Goal: Information Seeking & Learning: Learn about a topic

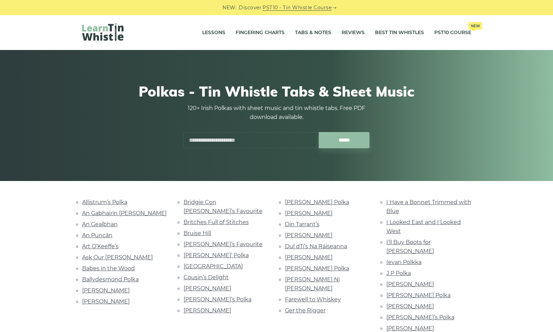
drag, startPoint x: 215, startPoint y: 33, endPoint x: 349, endPoint y: 45, distance: 134.4
click at [360, 46] on div "Lessons Fingering Charts Tabs & Notes Reviews Best Tin Whistles PST10 Course Ne…" at bounding box center [277, 32] width 422 height 35
click at [212, 31] on link "Lessons" at bounding box center [213, 32] width 23 height 17
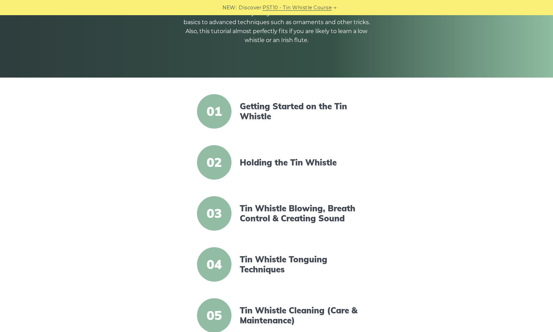
scroll to position [138, 0]
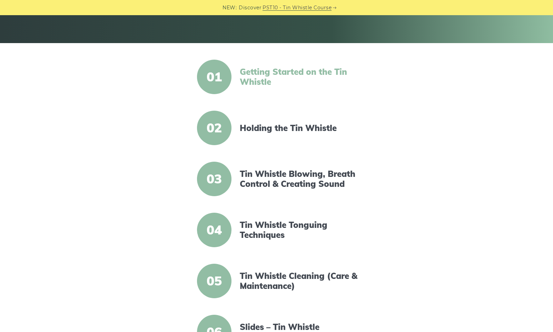
click at [292, 72] on link "Getting Started on the Tin Whistle" at bounding box center [299, 77] width 119 height 20
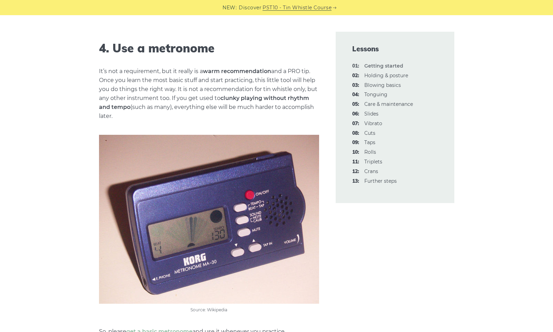
scroll to position [655, 0]
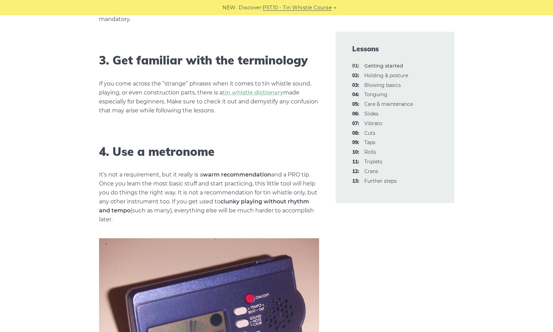
drag, startPoint x: 458, startPoint y: 1, endPoint x: 61, endPoint y: 228, distance: 457.0
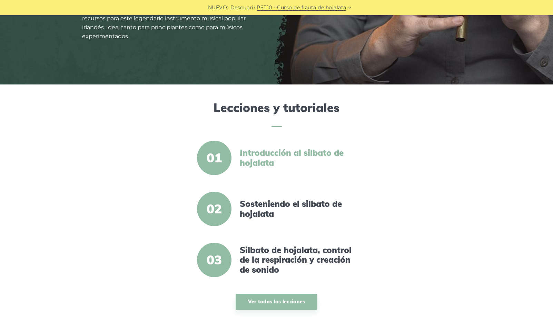
scroll to position [172, 0]
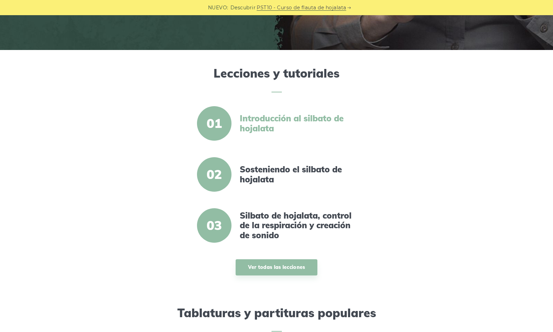
click at [260, 120] on font "Introducción al silbato de hojalata" at bounding box center [292, 123] width 104 height 20
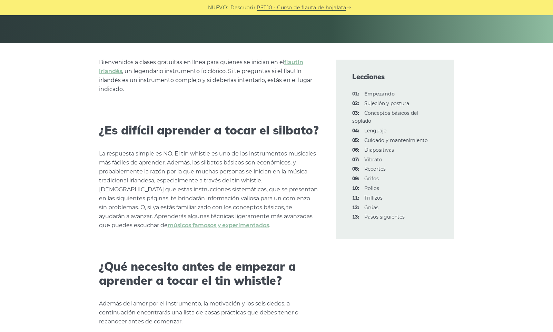
scroll to position [172, 0]
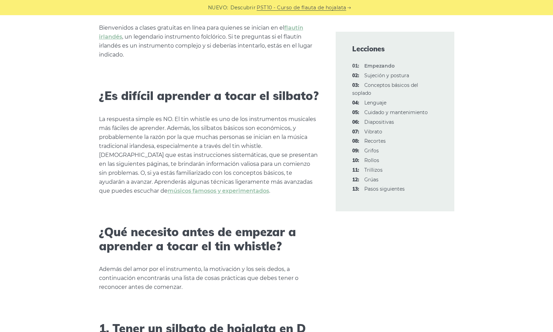
drag, startPoint x: 304, startPoint y: 182, endPoint x: 226, endPoint y: 203, distance: 81.2
drag, startPoint x: 226, startPoint y: 203, endPoint x: 155, endPoint y: 192, distance: 71.2
drag, startPoint x: 155, startPoint y: 192, endPoint x: 144, endPoint y: 192, distance: 11.0
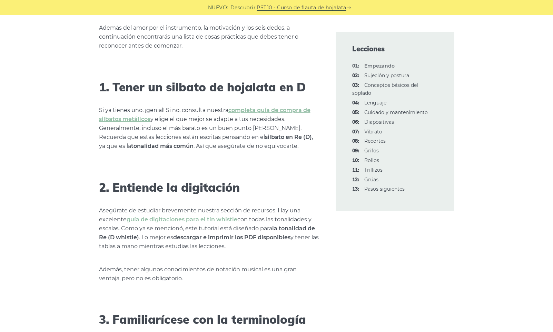
scroll to position [483, 0]
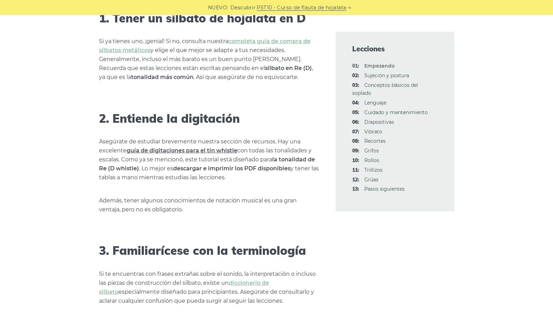
click at [182, 152] on font "guía de digitaciones para el tin whistle" at bounding box center [182, 150] width 111 height 7
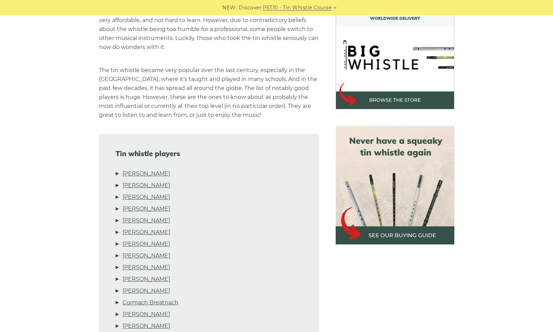
scroll to position [310, 0]
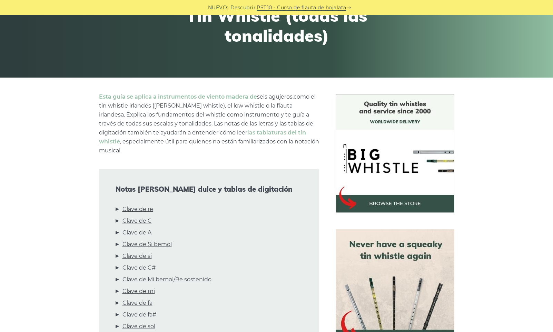
scroll to position [93, 0]
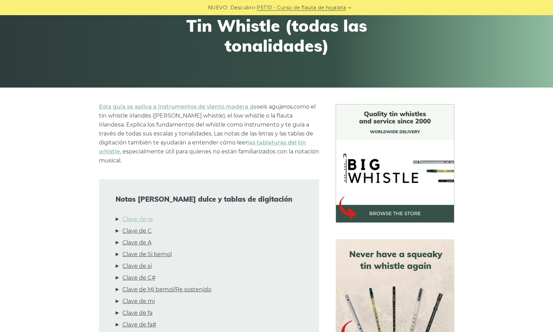
drag, startPoint x: 145, startPoint y: 220, endPoint x: 130, endPoint y: 219, distance: 14.5
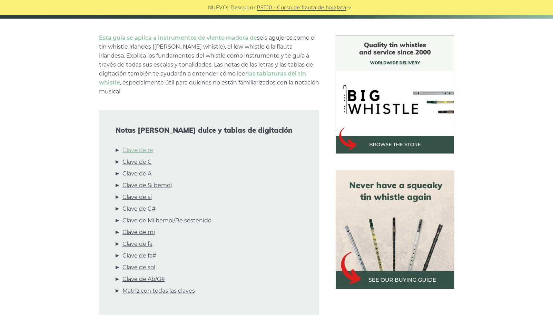
click at [146, 150] on font "Clave de re" at bounding box center [137, 150] width 31 height 7
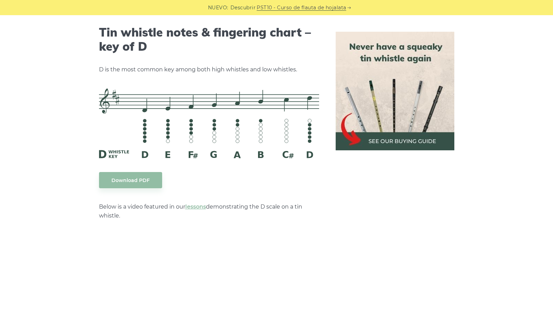
scroll to position [1166, 0]
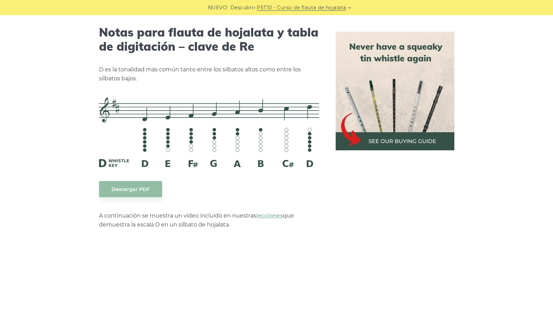
click at [199, 117] on img at bounding box center [209, 132] width 220 height 70
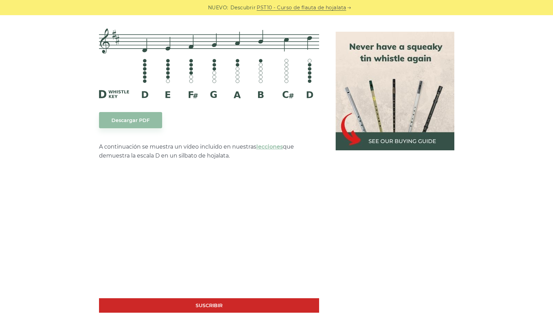
scroll to position [1132, 0]
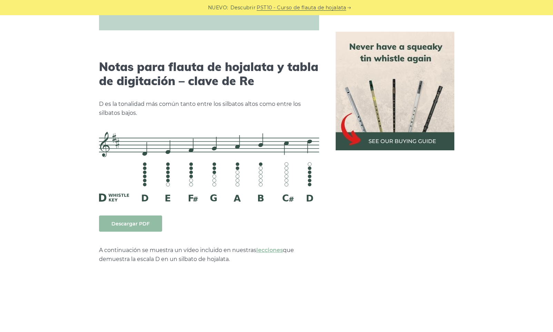
click at [146, 226] on font "Descargar PDF" at bounding box center [130, 224] width 38 height 6
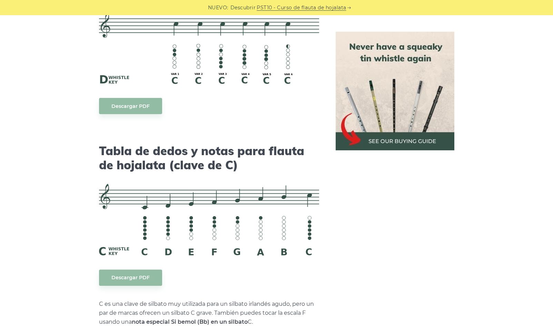
scroll to position [1753, 0]
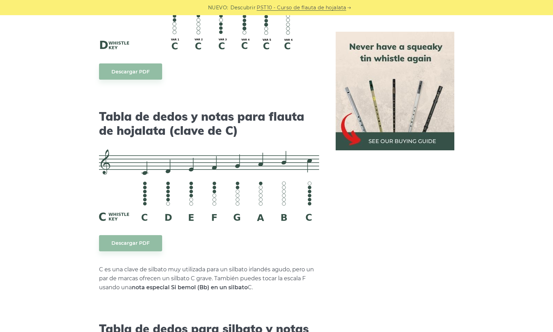
click at [209, 188] on img at bounding box center [209, 185] width 220 height 72
click at [149, 245] on link "Descargar PDF" at bounding box center [130, 243] width 63 height 16
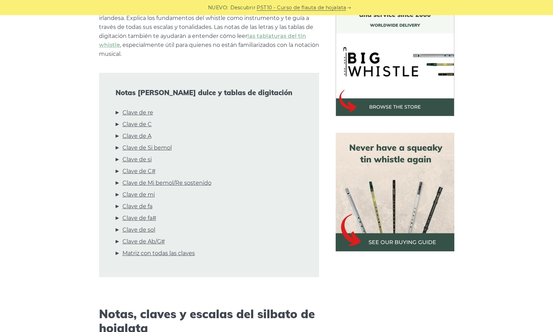
scroll to position [0, 0]
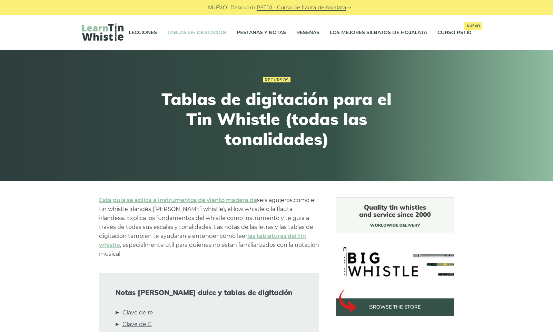
click at [179, 33] on font "Tablas de digitación" at bounding box center [196, 32] width 59 height 6
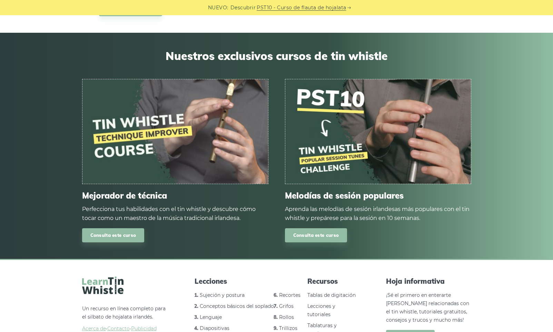
scroll to position [4243, 0]
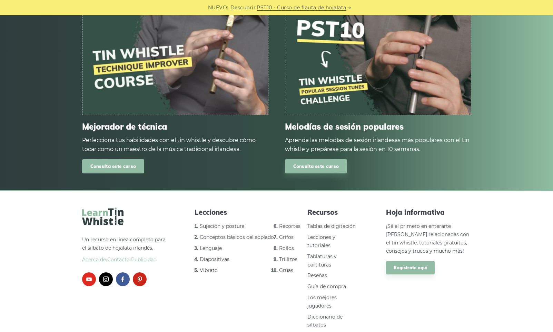
click at [132, 169] on font "Consulta este curso" at bounding box center [113, 167] width 46 height 6
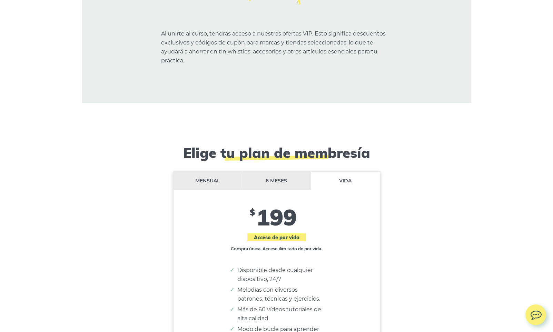
scroll to position [5858, 0]
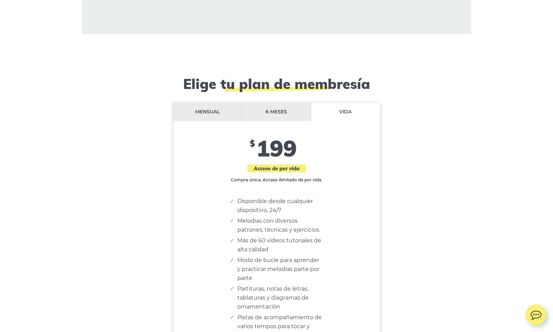
click at [281, 109] on font "6 meses" at bounding box center [276, 112] width 21 height 6
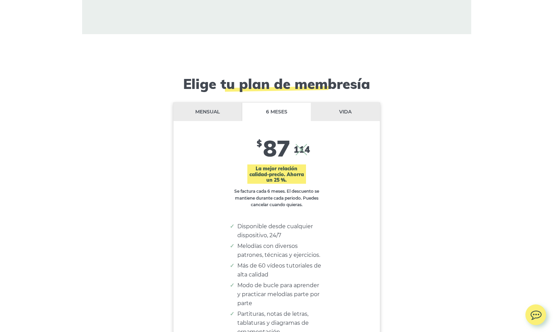
click at [222, 105] on li "Mensual" at bounding box center [208, 112] width 69 height 18
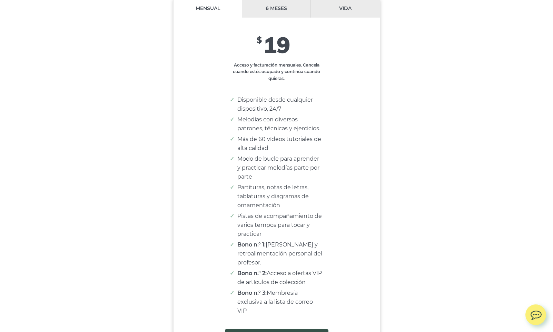
scroll to position [5893, 0]
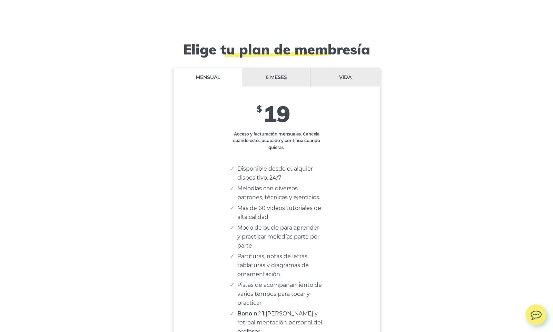
click at [273, 74] on font "6 meses" at bounding box center [276, 77] width 21 height 6
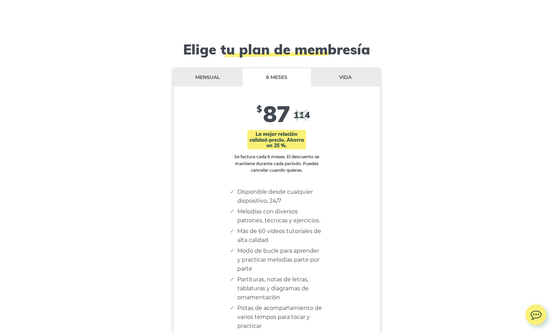
click at [347, 68] on li "Vida" at bounding box center [345, 77] width 69 height 18
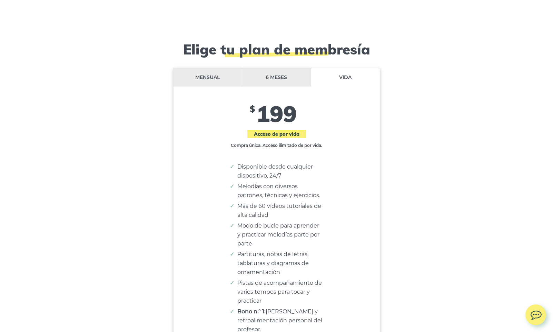
click at [277, 70] on li "6 meses" at bounding box center [276, 77] width 69 height 18
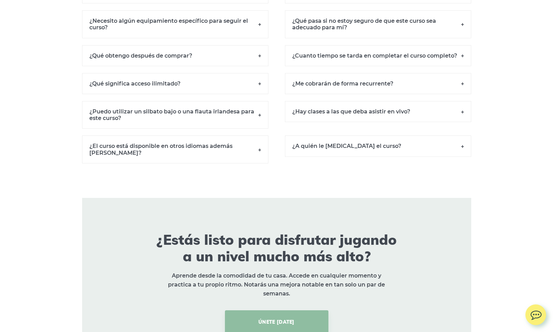
scroll to position [6583, 0]
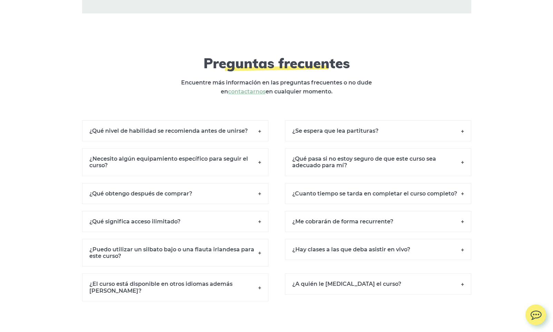
click at [454, 123] on h6 "¿Se espera que lea partituras?" at bounding box center [378, 130] width 186 height 21
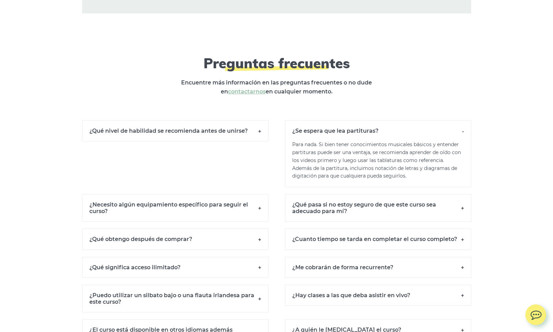
scroll to position [6617, 0]
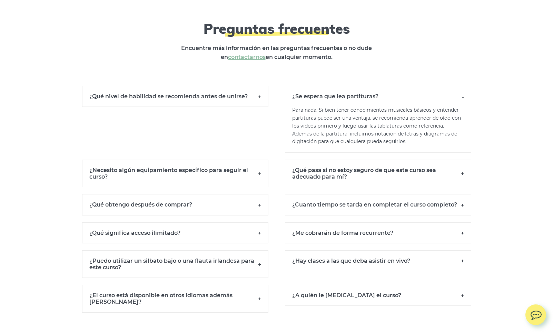
drag, startPoint x: 409, startPoint y: 163, endPoint x: 498, endPoint y: 132, distance: 93.9
drag, startPoint x: 498, startPoint y: 132, endPoint x: 509, endPoint y: 73, distance: 59.3
click at [463, 162] on h6 "¿Qué pasa si no estoy seguro de que este curso sea adecuado para mí?" at bounding box center [378, 174] width 186 height 28
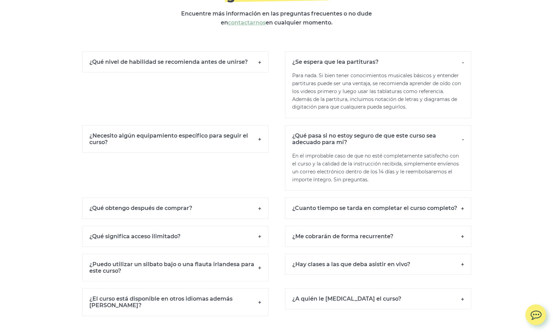
scroll to position [6686, 0]
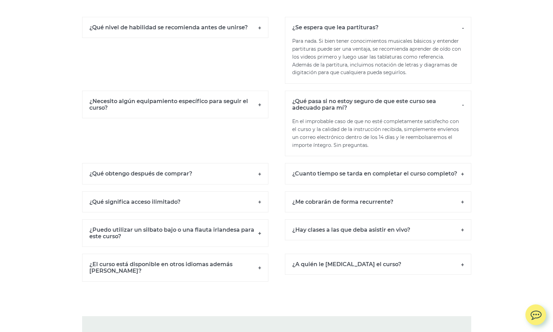
click at [458, 168] on h6 "¿Cuanto tiempo se tarda en completar el curso completo?" at bounding box center [378, 173] width 186 height 21
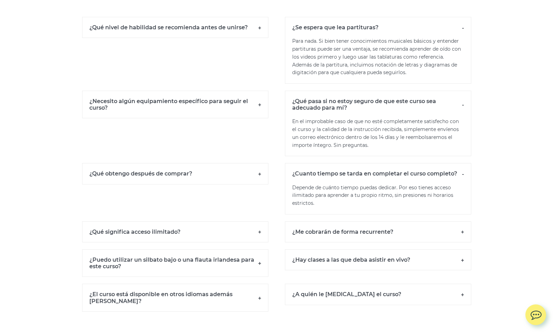
click at [257, 163] on h6 "¿Qué obtengo después de comprar?" at bounding box center [175, 173] width 186 height 21
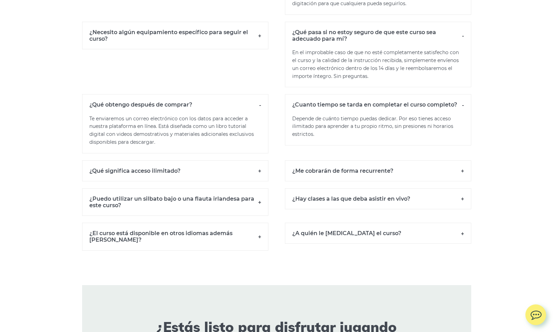
scroll to position [6790, 0]
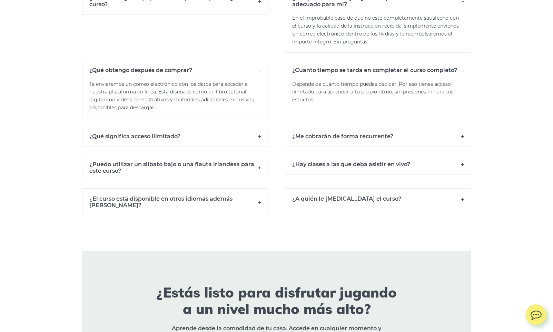
click at [257, 156] on h6 "¿Puedo utilizar un silbato bajo o una flauta irlandesa para este curso?" at bounding box center [175, 168] width 186 height 28
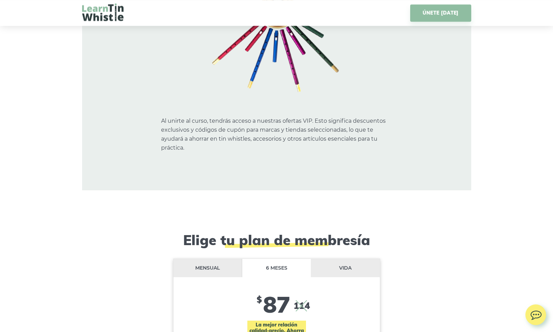
scroll to position [5805, 0]
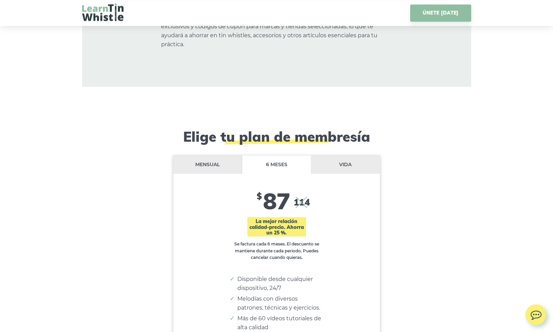
click at [340, 161] on font "Vida" at bounding box center [345, 164] width 12 height 6
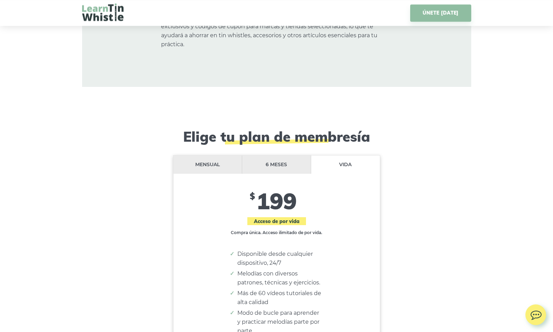
scroll to position [5909, 0]
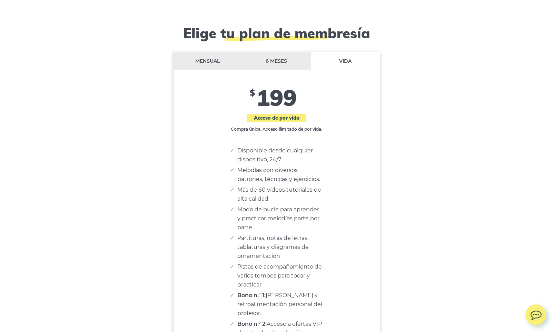
click at [295, 52] on li "6 meses" at bounding box center [276, 61] width 69 height 18
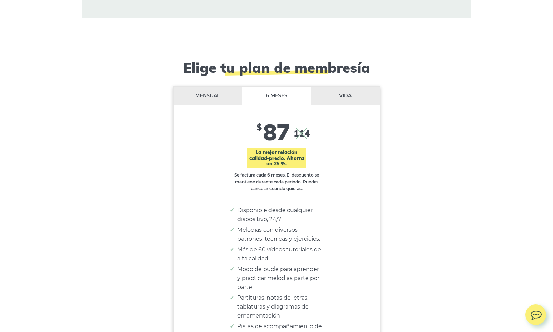
scroll to position [5771, 0]
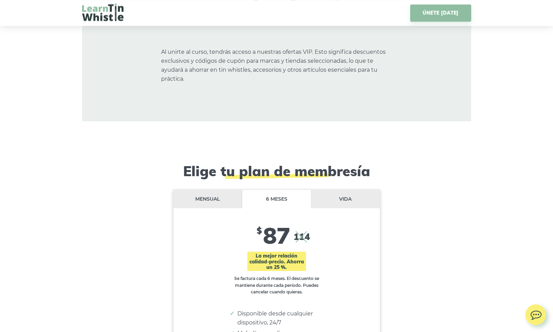
click at [213, 191] on li "Mensual" at bounding box center [208, 199] width 69 height 18
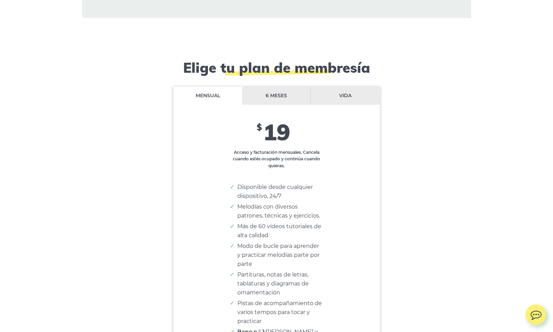
scroll to position [5909, 0]
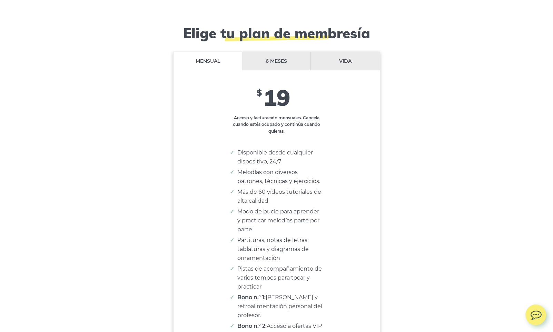
click at [268, 58] on font "6 meses" at bounding box center [276, 61] width 21 height 6
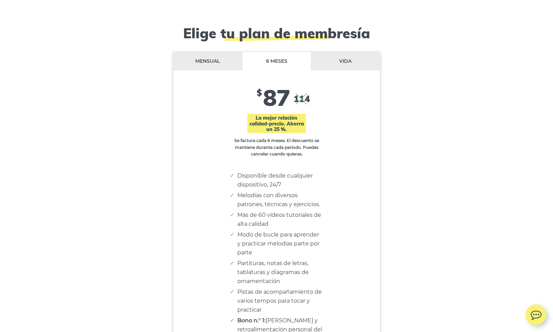
click at [204, 58] on font "Mensual" at bounding box center [207, 61] width 24 height 6
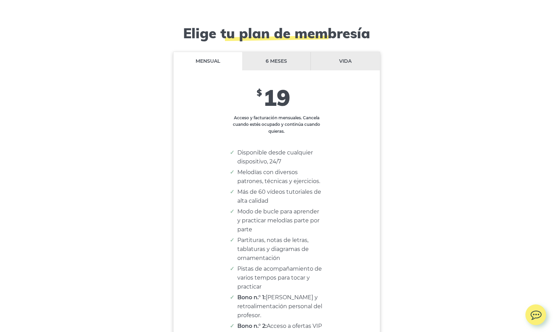
click at [284, 55] on li "6 meses" at bounding box center [276, 61] width 69 height 18
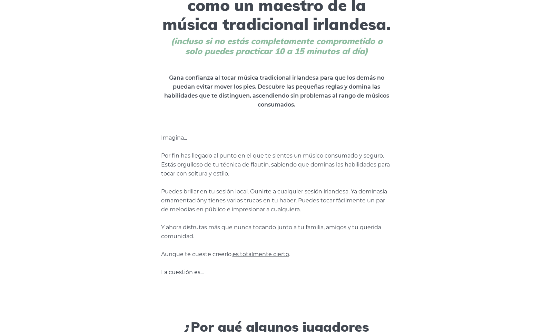
scroll to position [0, 0]
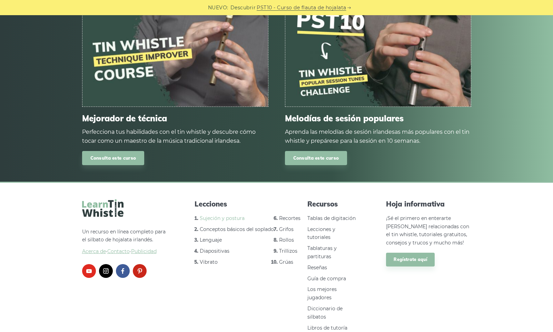
click at [227, 215] on font "Sujeción y postura" at bounding box center [222, 218] width 45 height 6
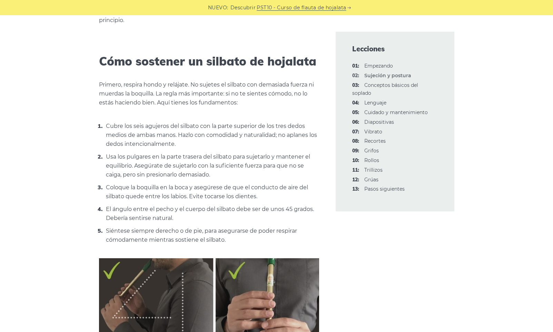
scroll to position [310, 0]
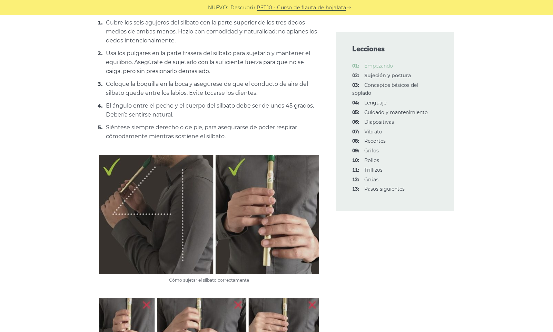
click at [379, 66] on font "Empezando" at bounding box center [378, 66] width 29 height 6
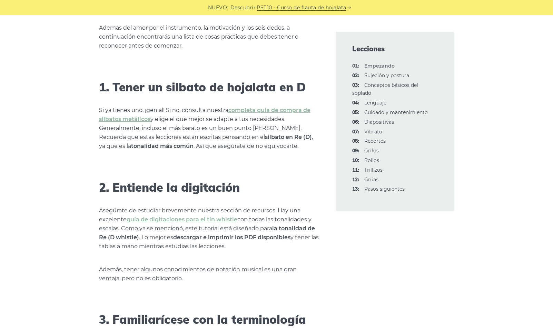
scroll to position [448, 0]
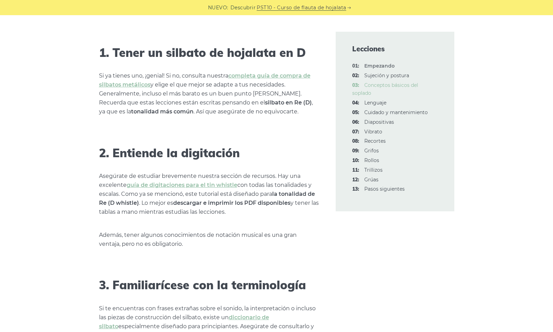
click at [382, 86] on font "Conceptos básicos del soplado" at bounding box center [385, 89] width 66 height 14
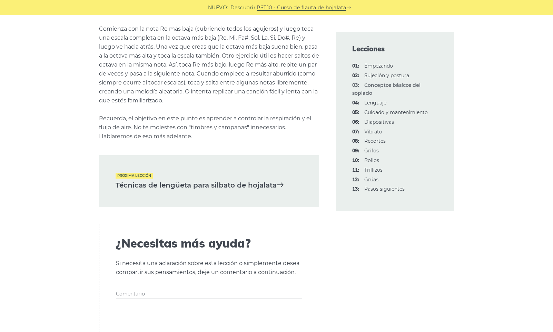
scroll to position [1473, 0]
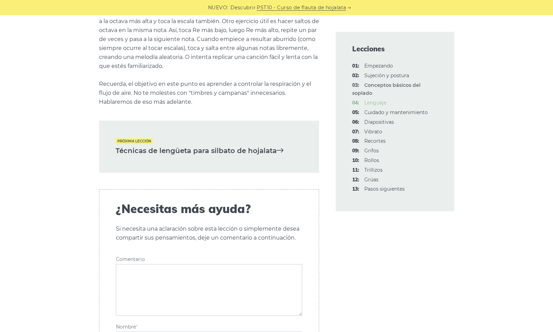
click at [378, 105] on font "Lenguaje" at bounding box center [375, 103] width 22 height 6
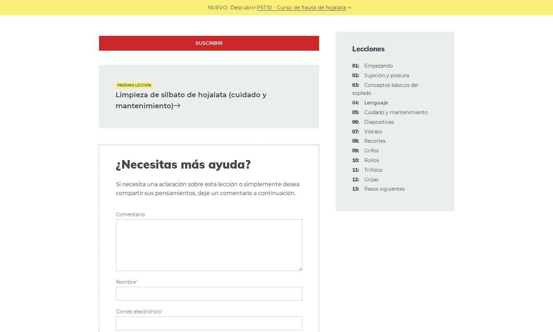
scroll to position [2380, 0]
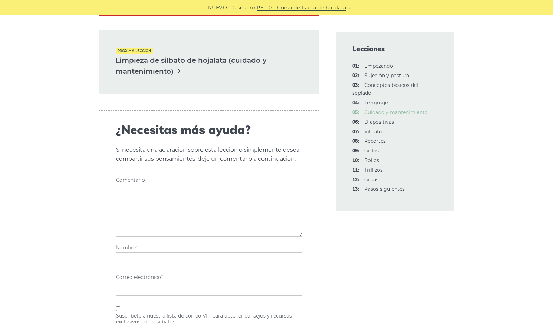
click at [372, 112] on font "Cuidado y mantenimiento" at bounding box center [395, 112] width 63 height 6
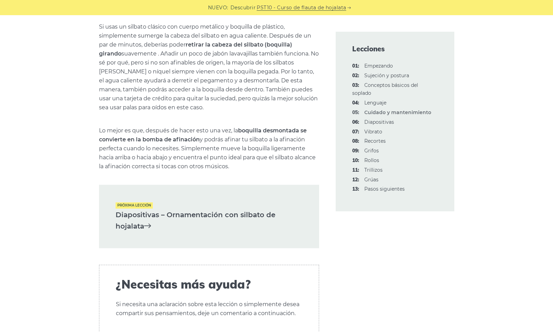
scroll to position [1069, 0]
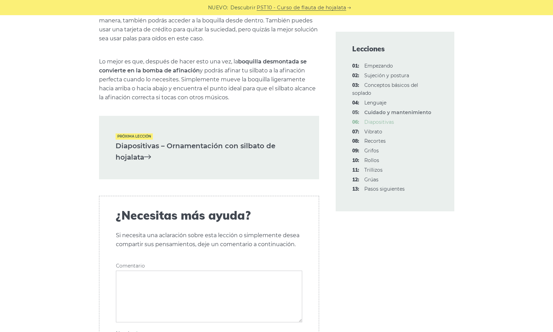
click at [376, 124] on font "Diapositivas" at bounding box center [379, 122] width 30 height 6
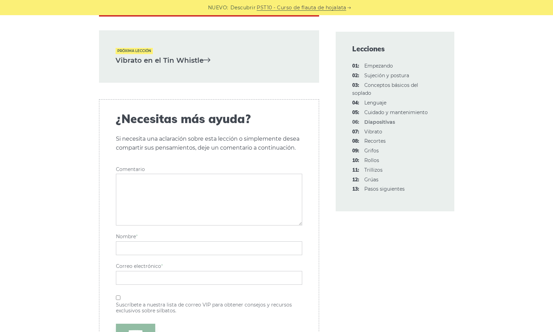
scroll to position [1794, 0]
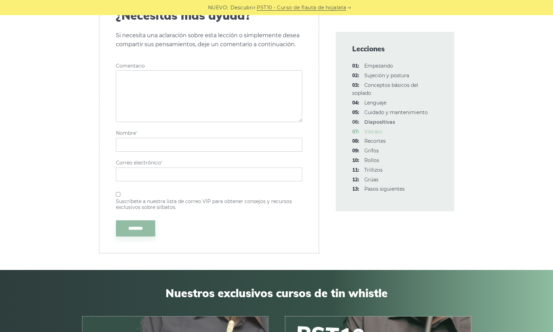
click at [376, 132] on font "Vibrato" at bounding box center [373, 132] width 18 height 6
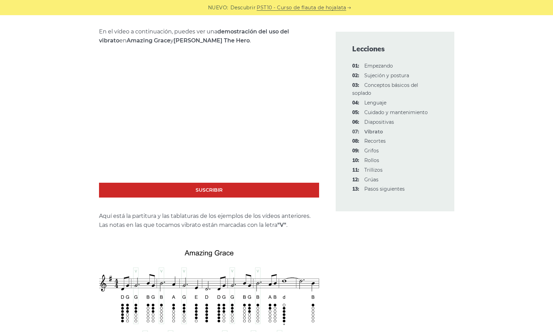
scroll to position [1242, 0]
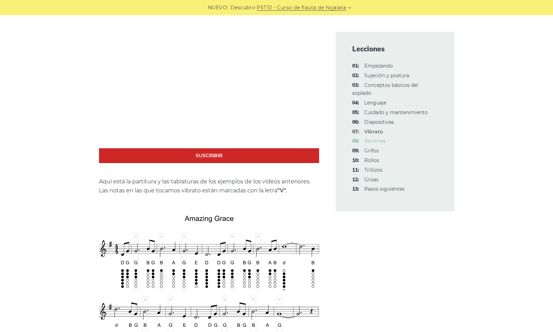
click at [378, 142] on font "Recortes" at bounding box center [374, 141] width 21 height 6
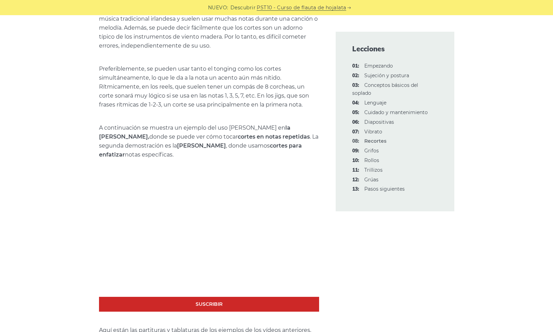
scroll to position [1069, 0]
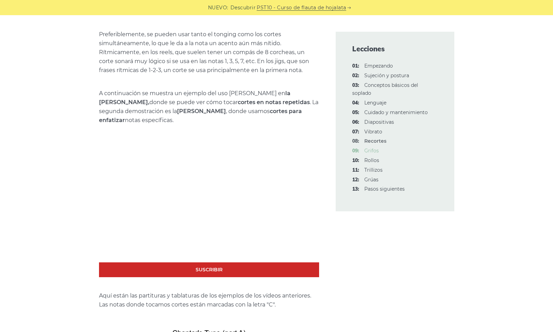
click at [369, 152] on font "Grifos" at bounding box center [371, 151] width 14 height 6
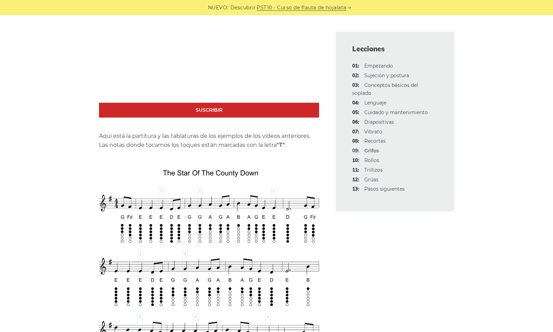
scroll to position [1345, 0]
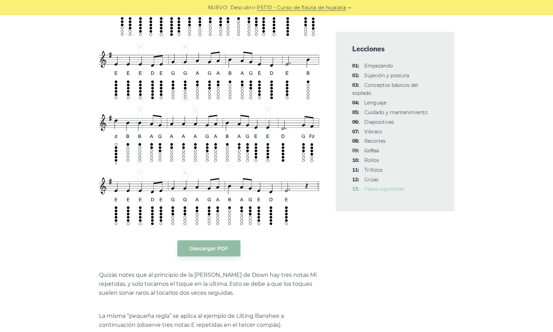
click at [375, 189] on font "Pasos siguientes" at bounding box center [384, 189] width 40 height 6
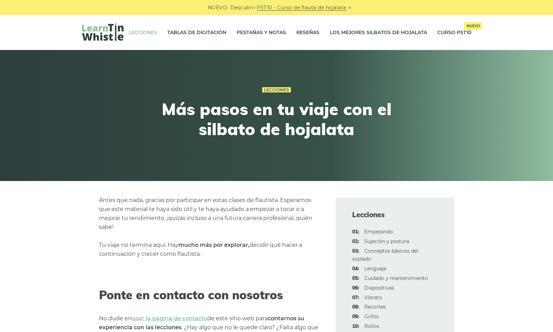
click at [145, 33] on font "Lecciones" at bounding box center [143, 32] width 28 height 6
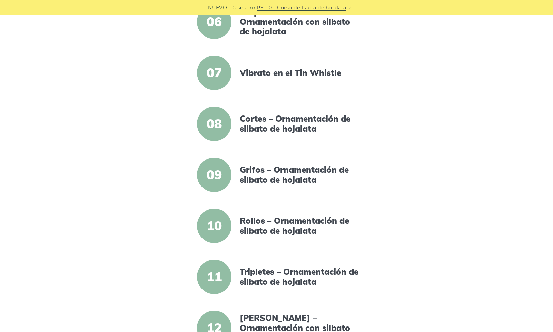
scroll to position [655, 0]
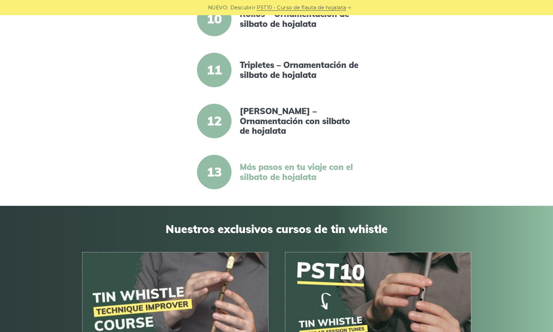
click at [268, 178] on font "Más pasos en tu viaje con el silbato de hojalata" at bounding box center [296, 172] width 113 height 20
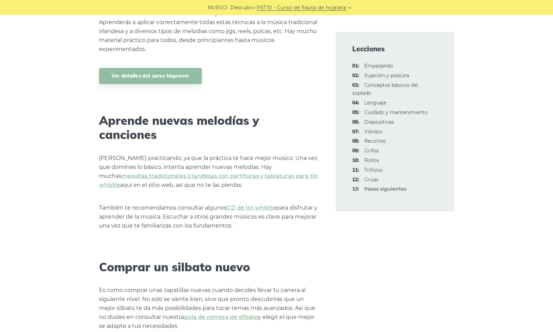
scroll to position [828, 0]
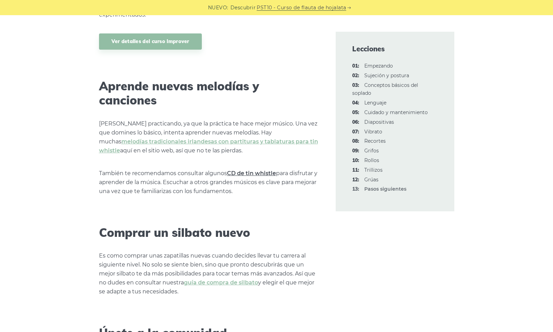
click at [258, 170] on font "CD de tin whistle" at bounding box center [251, 173] width 49 height 7
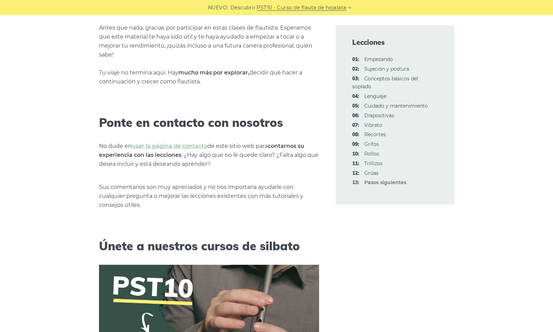
scroll to position [0, 0]
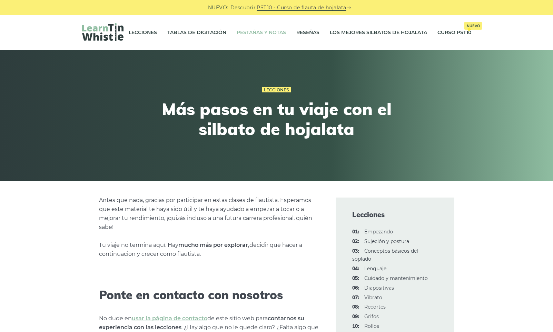
click at [259, 30] on font "Pestañas y notas" at bounding box center [261, 32] width 49 height 6
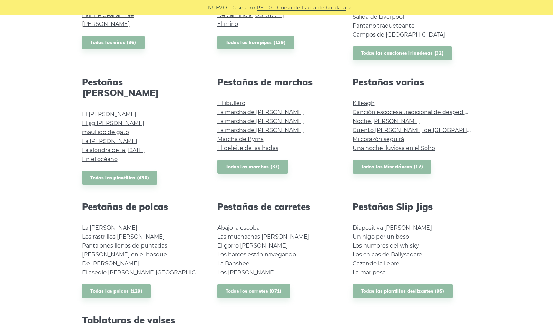
scroll to position [379, 0]
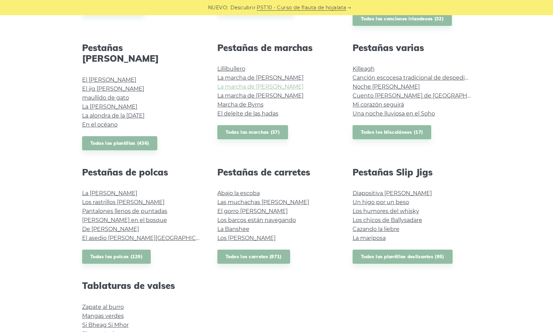
click at [250, 87] on font "La marcha de Brian Boru" at bounding box center [260, 86] width 86 height 7
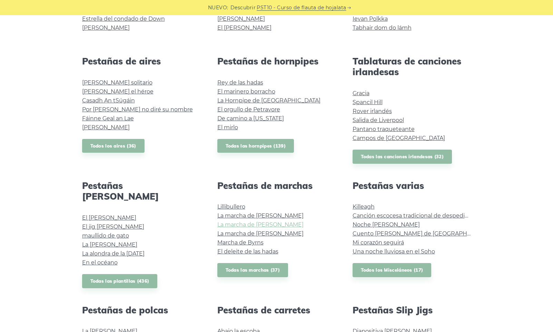
scroll to position [34, 0]
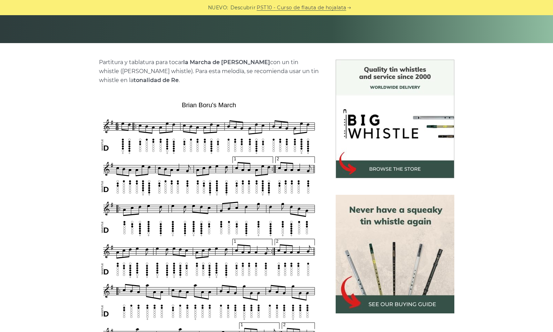
scroll to position [310, 0]
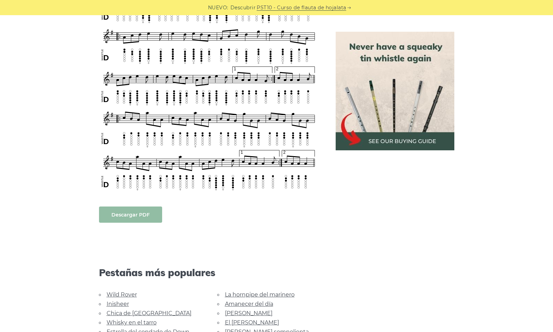
click at [127, 215] on font "Descargar PDF" at bounding box center [130, 215] width 38 height 6
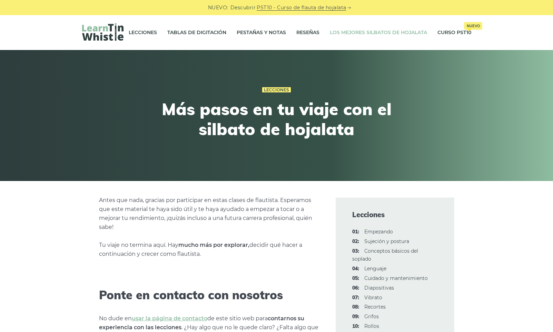
click at [368, 33] on font "Los mejores silbatos de hojalata" at bounding box center [378, 32] width 97 height 6
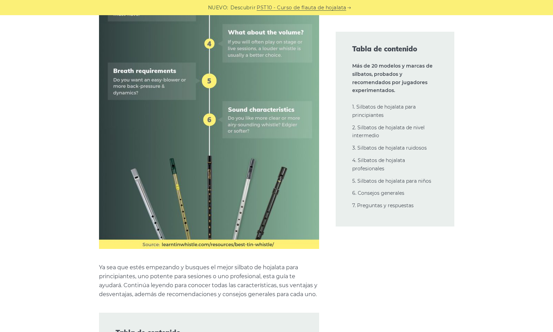
scroll to position [611, 0]
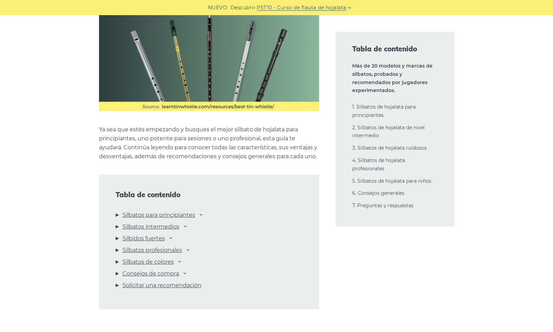
drag, startPoint x: 162, startPoint y: 206, endPoint x: 372, endPoint y: 111, distance: 230.4
click at [372, 111] on li "1. Silbatos de hojalata para principiantes" at bounding box center [395, 111] width 86 height 17
click at [370, 108] on font "1. Silbatos de hojalata para principiantes" at bounding box center [383, 111] width 63 height 14
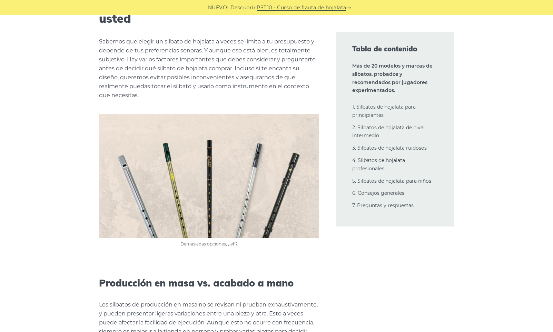
scroll to position [15015, 0]
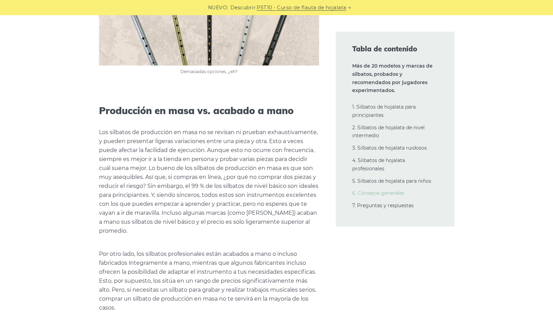
click at [384, 194] on font "6. Consejos generales" at bounding box center [378, 193] width 52 height 6
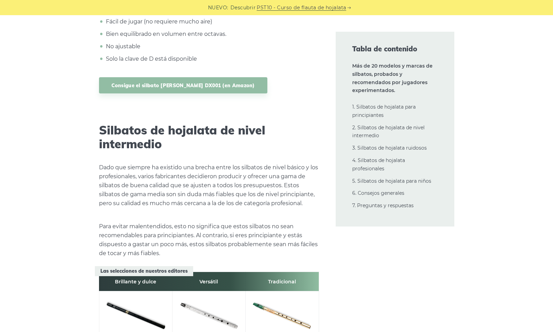
scroll to position [3614, 0]
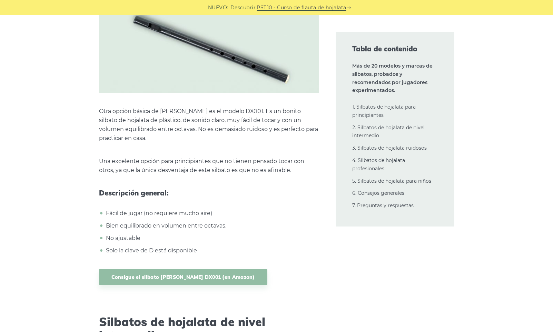
drag, startPoint x: 556, startPoint y: 1, endPoint x: 531, endPoint y: 198, distance: 198.2
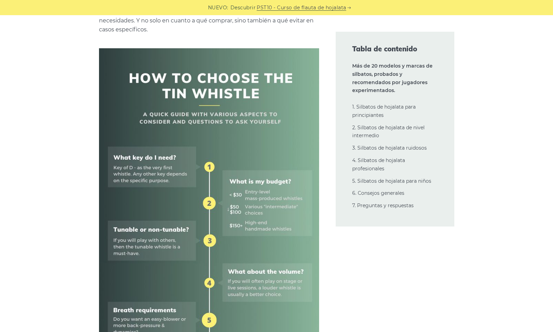
scroll to position [0, 0]
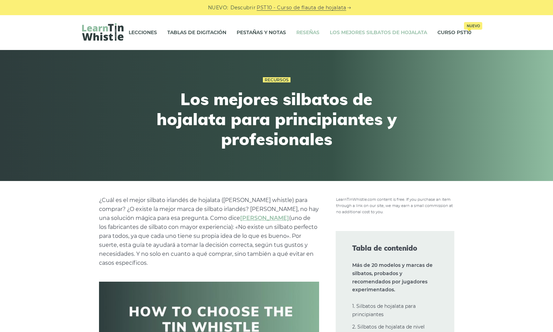
click at [305, 31] on font "Reseñas" at bounding box center [307, 32] width 23 height 6
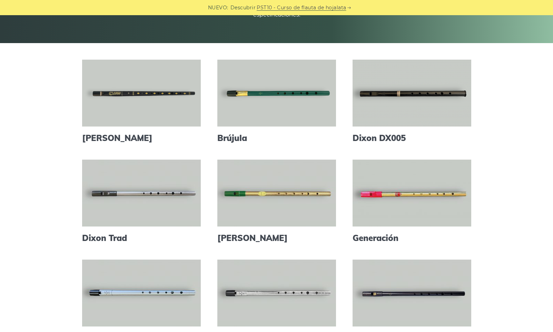
scroll to position [172, 0]
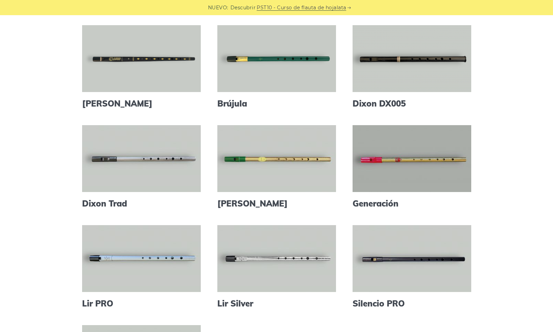
click at [381, 181] on link at bounding box center [412, 158] width 119 height 67
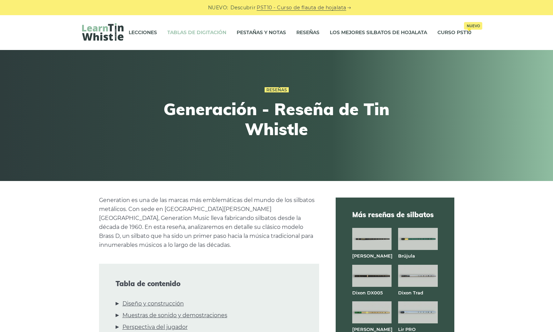
click at [197, 35] on font "Tablas de digitación" at bounding box center [196, 32] width 59 height 6
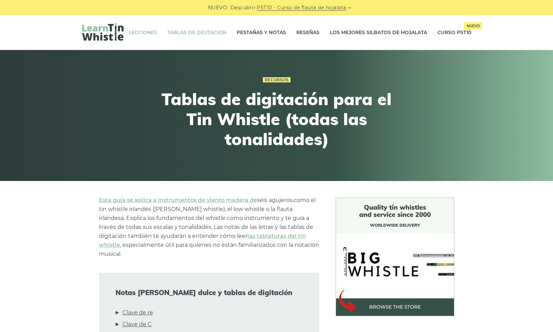
click at [141, 34] on font "Lecciones" at bounding box center [143, 32] width 28 height 6
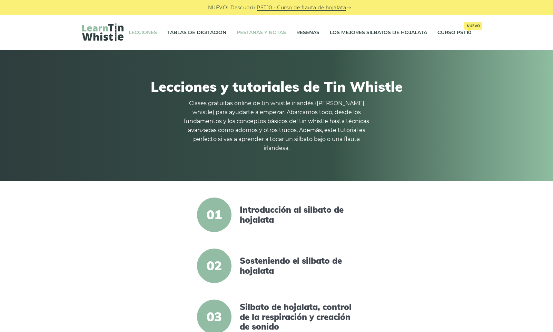
click at [255, 29] on font "Pestañas y notas" at bounding box center [261, 32] width 49 height 6
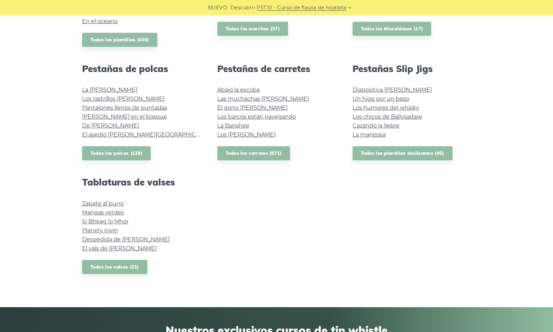
scroll to position [517, 0]
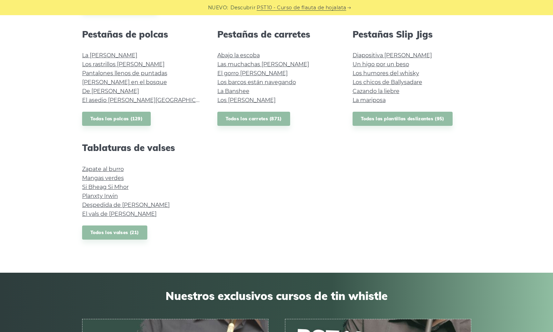
click at [105, 230] on font "Todos los valses (21)" at bounding box center [114, 233] width 49 height 6
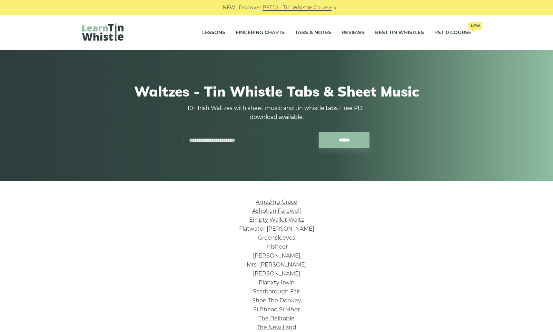
scroll to position [103, 0]
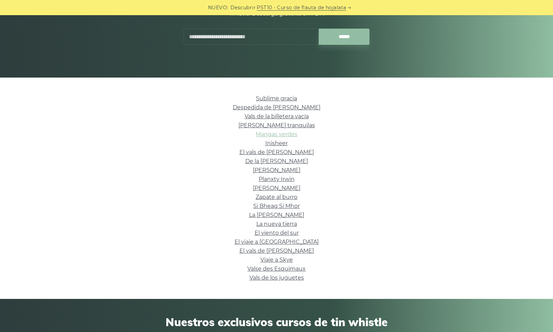
click at [278, 135] on font "Mangas verdes" at bounding box center [277, 134] width 42 height 7
